Goal: Feedback & Contribution: Leave review/rating

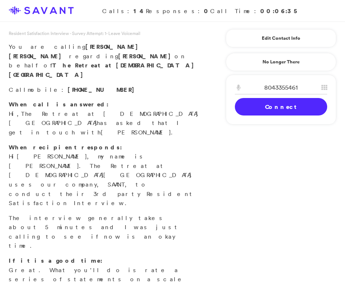
click at [299, 108] on link "Connect" at bounding box center [281, 106] width 92 height 17
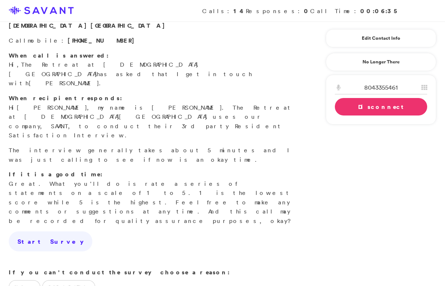
scroll to position [42, 0]
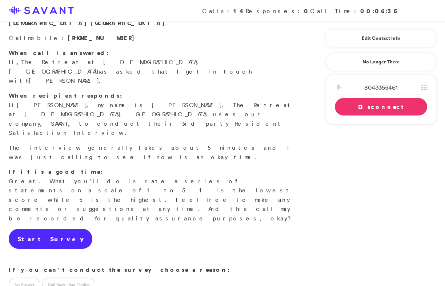
click at [49, 229] on link "Start Survey" at bounding box center [51, 239] width 84 height 20
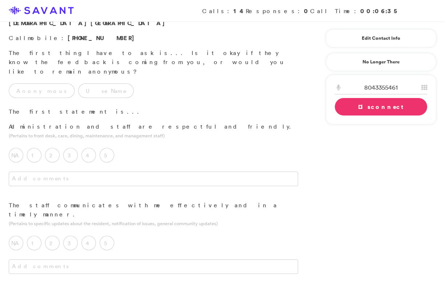
scroll to position [0, 0]
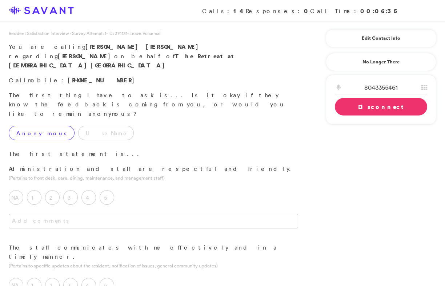
click at [39, 126] on label "Anonymous" at bounding box center [42, 133] width 66 height 15
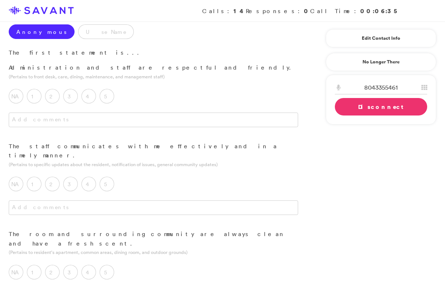
scroll to position [107, 0]
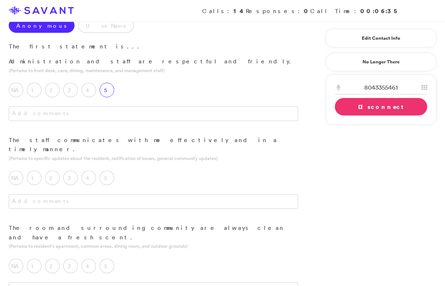
click at [106, 83] on label "5" at bounding box center [107, 90] width 15 height 15
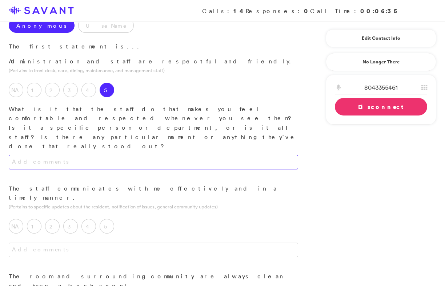
click at [119, 155] on textarea at bounding box center [154, 162] width 290 height 15
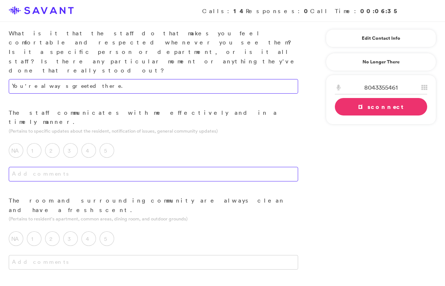
scroll to position [190, 0]
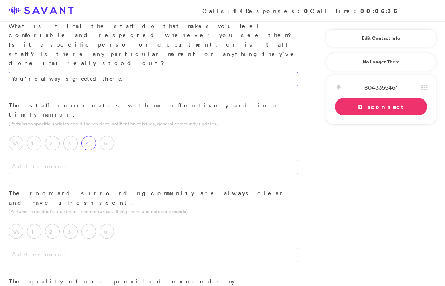
type textarea "You're always greeted there."
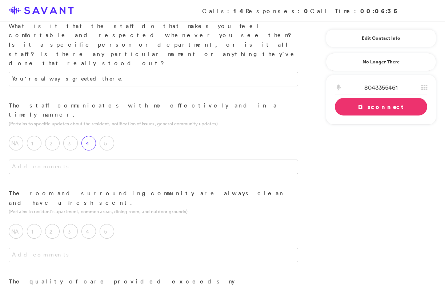
click at [94, 136] on label "4" at bounding box center [89, 143] width 15 height 15
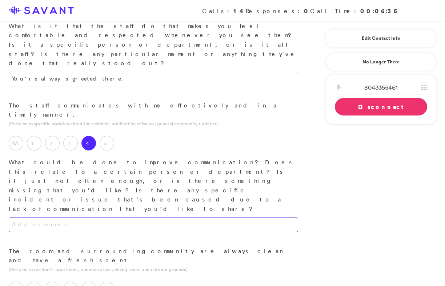
click at [120, 217] on textarea at bounding box center [154, 224] width 290 height 15
type textarea "We're very new."
drag, startPoint x: 73, startPoint y: 138, endPoint x: 7, endPoint y: 137, distance: 65.5
click at [7, 217] on div "We're very new." at bounding box center [153, 231] width 307 height 29
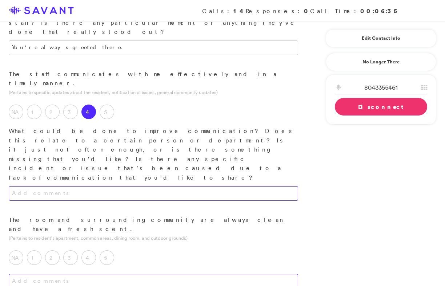
scroll to position [224, 0]
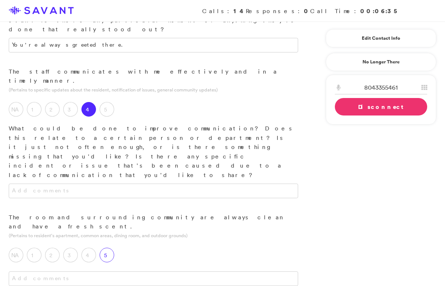
click at [111, 247] on label "5" at bounding box center [107, 254] width 15 height 15
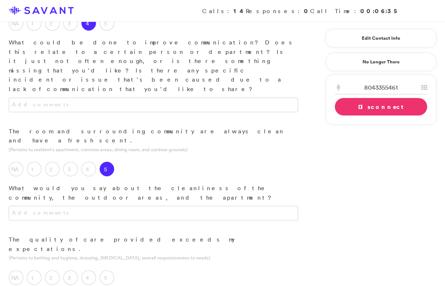
scroll to position [317, 0]
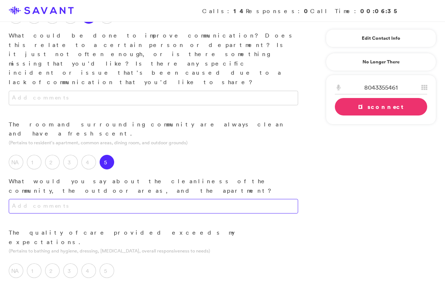
click at [161, 199] on textarea at bounding box center [154, 206] width 290 height 15
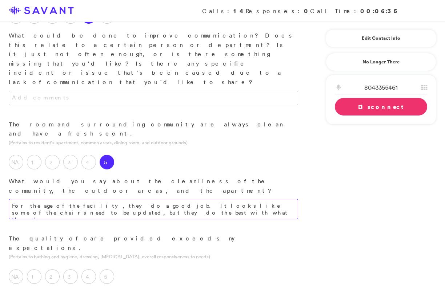
type textarea "For the age of the facility, they do a good job. It looks like some of the chai…"
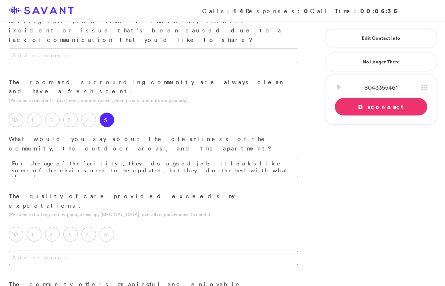
scroll to position [362, 0]
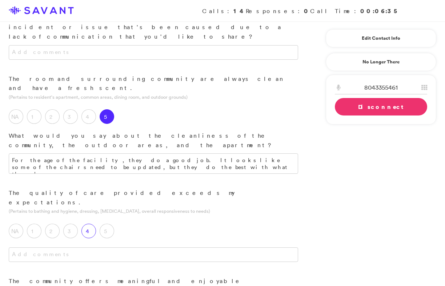
click at [90, 223] on label "4" at bounding box center [89, 230] width 15 height 15
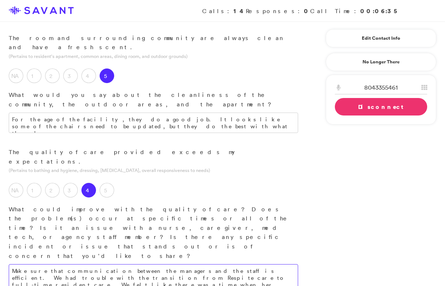
scroll to position [410, 0]
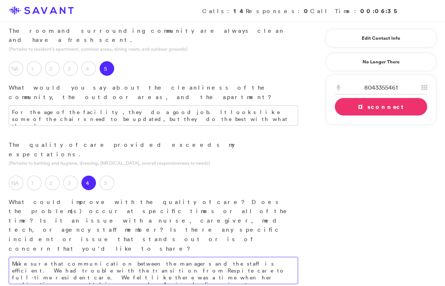
click at [190, 257] on textarea "Make sure that communication between the managers and the staff is efficient. W…" at bounding box center [154, 270] width 290 height 27
type textarea "Make sure that communication between the managers and the staff is efficient. W…"
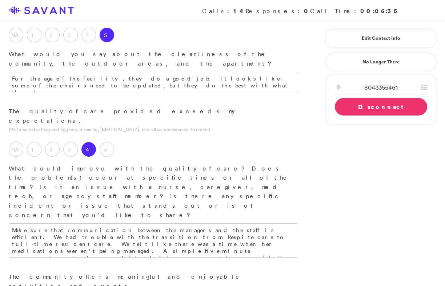
scroll to position [448, 0]
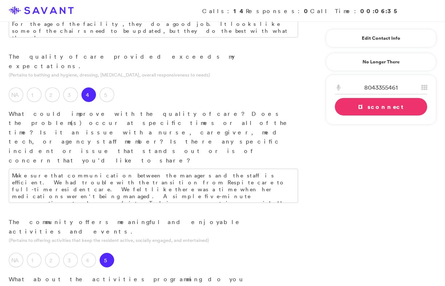
scroll to position [501, 0]
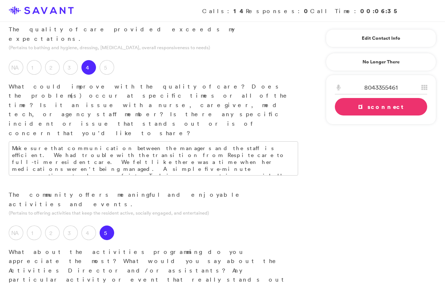
scroll to position [541, 0]
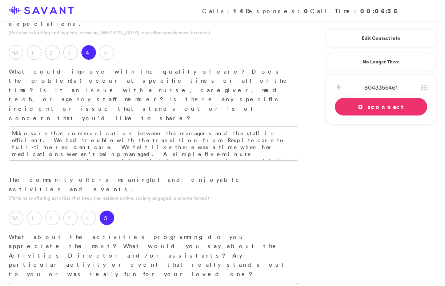
type textarea "The movies in the evening and the four o'clock social hour are really nice. Tho…"
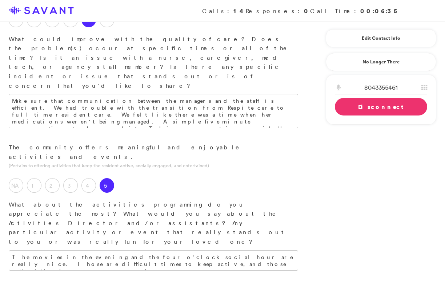
scroll to position [574, 0]
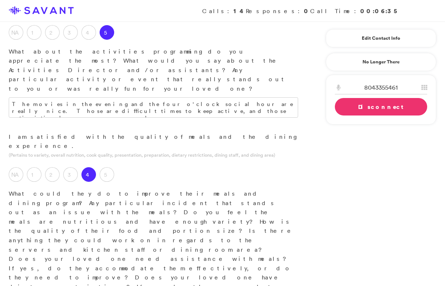
scroll to position [728, 0]
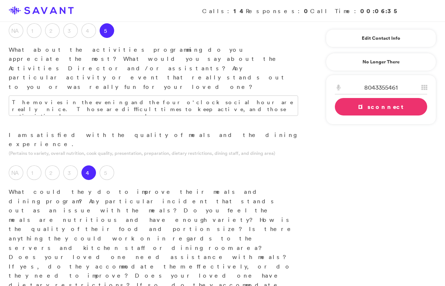
type textarea "In general, she seems happy with it all. One time, I had lunch. It felt very si…"
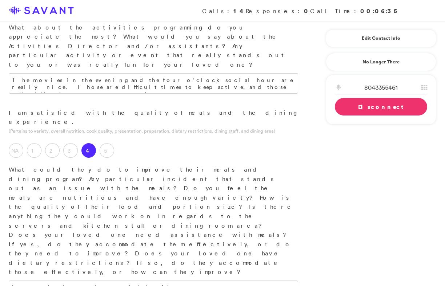
scroll to position [759, 0]
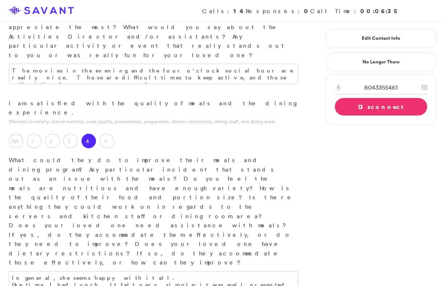
type textarea "Caring staff, responsive management."
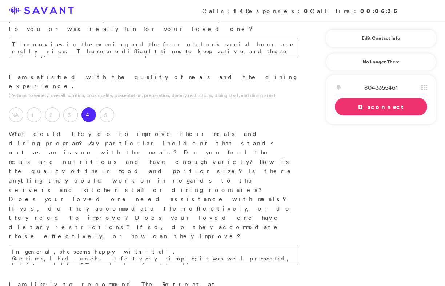
scroll to position [794, 0]
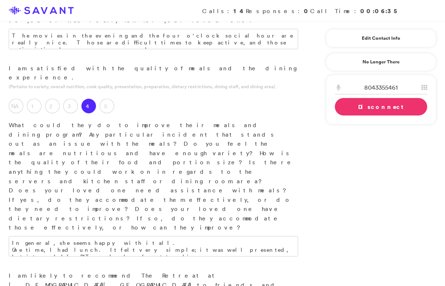
type textarea "It's the activity level; I love it for my mother. In the past, she has struggle…"
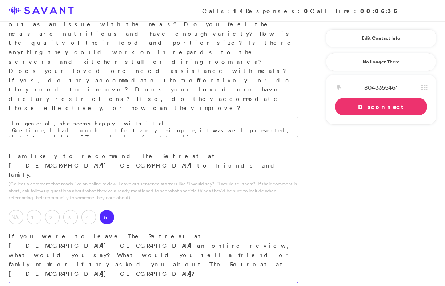
scroll to position [963, 0]
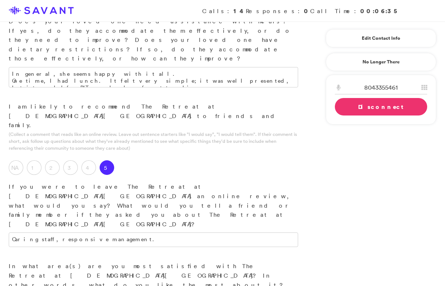
click at [345, 108] on link "Disconnect" at bounding box center [381, 106] width 92 height 17
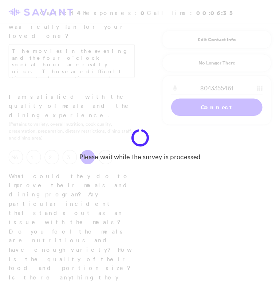
scroll to position [1366, 0]
